Goal: Task Accomplishment & Management: Use online tool/utility

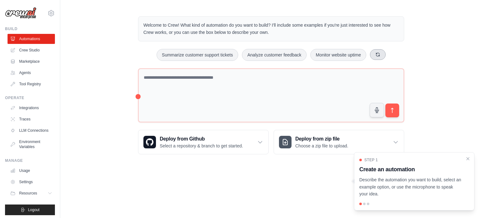
click at [377, 54] on icon at bounding box center [377, 54] width 3 height 3
click at [377, 54] on button at bounding box center [382, 54] width 16 height 11
click at [373, 55] on icon at bounding box center [375, 54] width 5 height 5
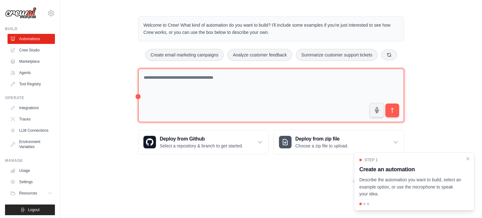
click at [150, 77] on textarea at bounding box center [271, 95] width 266 height 54
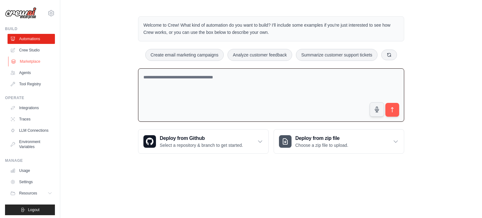
click at [25, 60] on link "Marketplace" at bounding box center [31, 61] width 47 height 10
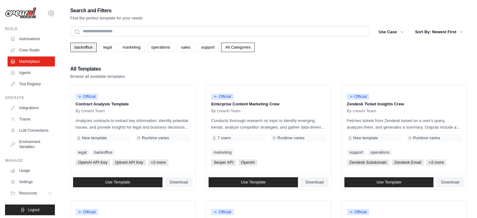
click at [84, 50] on link "backoffice" at bounding box center [83, 47] width 26 height 9
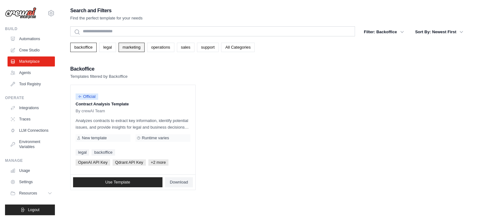
click at [141, 49] on link "marketing" at bounding box center [132, 47] width 26 height 9
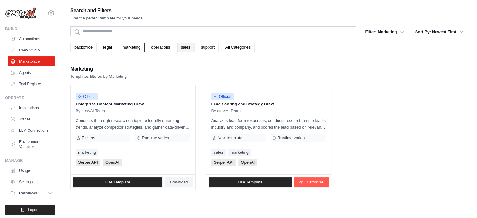
click at [180, 49] on link "sales" at bounding box center [186, 47] width 18 height 9
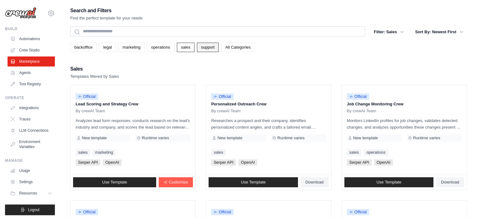
click at [205, 50] on link "support" at bounding box center [208, 47] width 22 height 9
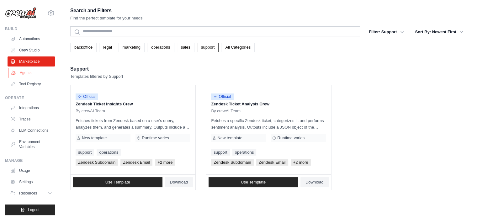
click at [27, 73] on link "Agents" at bounding box center [31, 73] width 47 height 10
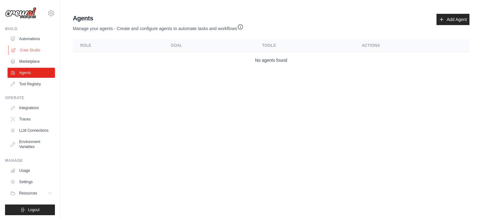
click at [26, 51] on link "Crew Studio" at bounding box center [31, 50] width 47 height 10
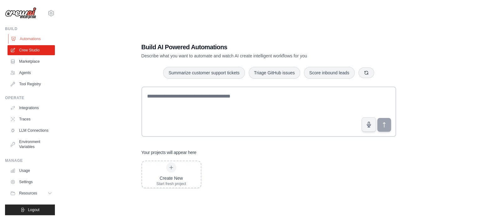
click at [24, 41] on link "Automations" at bounding box center [31, 39] width 47 height 10
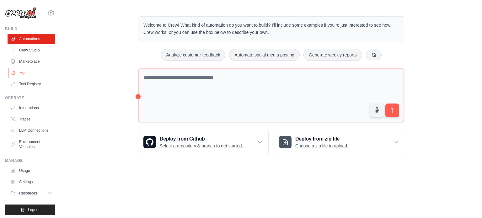
click at [23, 75] on link "Agents" at bounding box center [31, 73] width 47 height 10
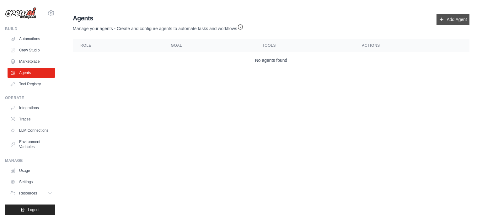
click at [450, 16] on link "Add Agent" at bounding box center [452, 19] width 33 height 11
